Goal: Task Accomplishment & Management: Use online tool/utility

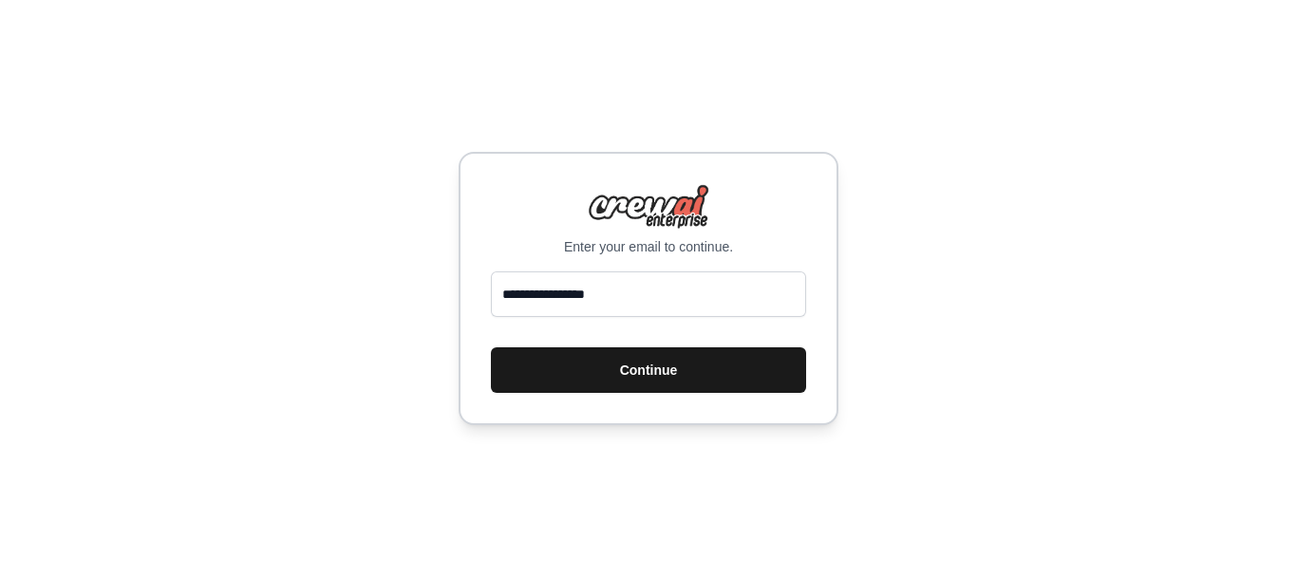
click at [689, 378] on button "Continue" at bounding box center [648, 370] width 315 height 46
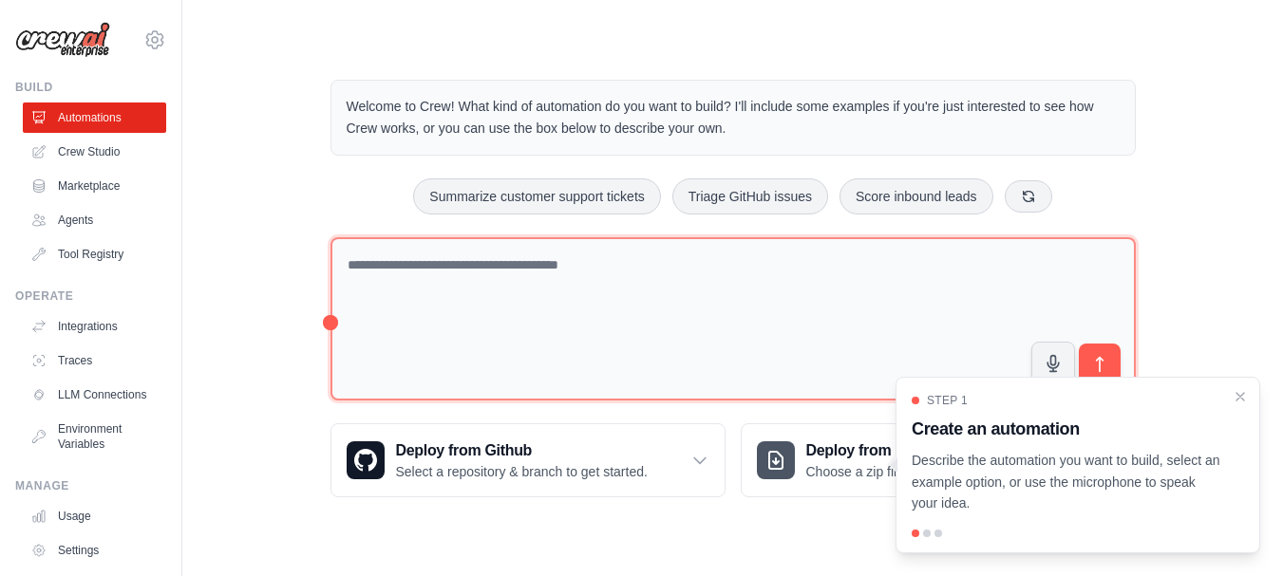
scroll to position [4, 0]
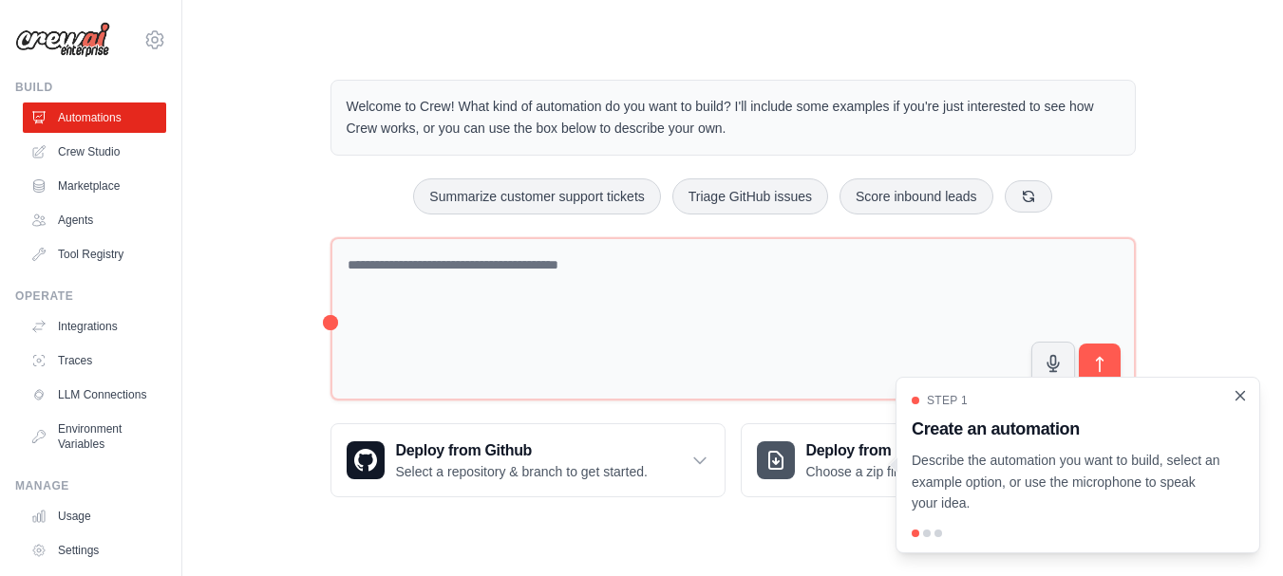
click at [1238, 387] on icon "Close walkthrough" at bounding box center [1239, 395] width 17 height 17
